Goal: Task Accomplishment & Management: Complete application form

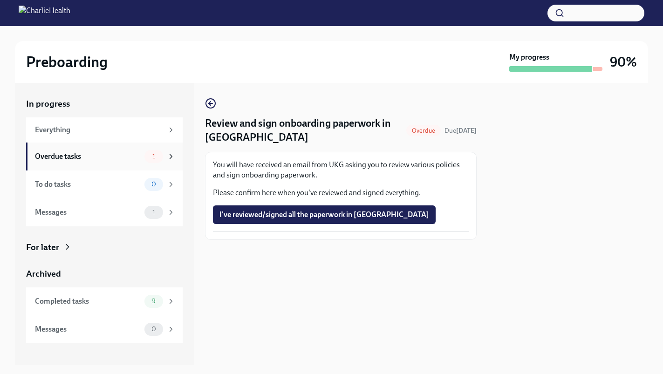
click at [124, 154] on div "Overdue tasks" at bounding box center [88, 156] width 106 height 10
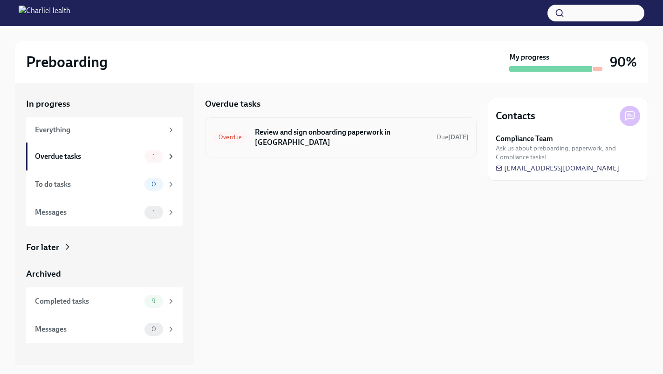
click at [339, 133] on h6 "Review and sign onboarding paperwork in [GEOGRAPHIC_DATA]" at bounding box center [342, 137] width 174 height 20
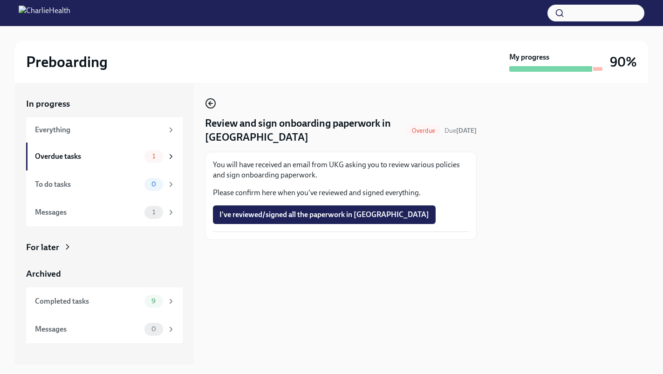
click at [212, 103] on icon "button" at bounding box center [210, 103] width 11 height 11
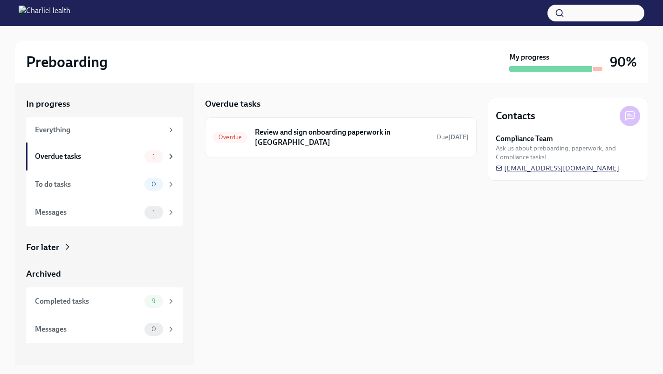
click at [575, 170] on span "newhireonboarding@charliehealth.com" at bounding box center [556, 167] width 123 height 9
click at [321, 139] on div "Overdue Review and sign onboarding paperwork in UKG Due 4 days ago" at bounding box center [341, 137] width 256 height 24
